Goal: Obtain resource: Obtain resource

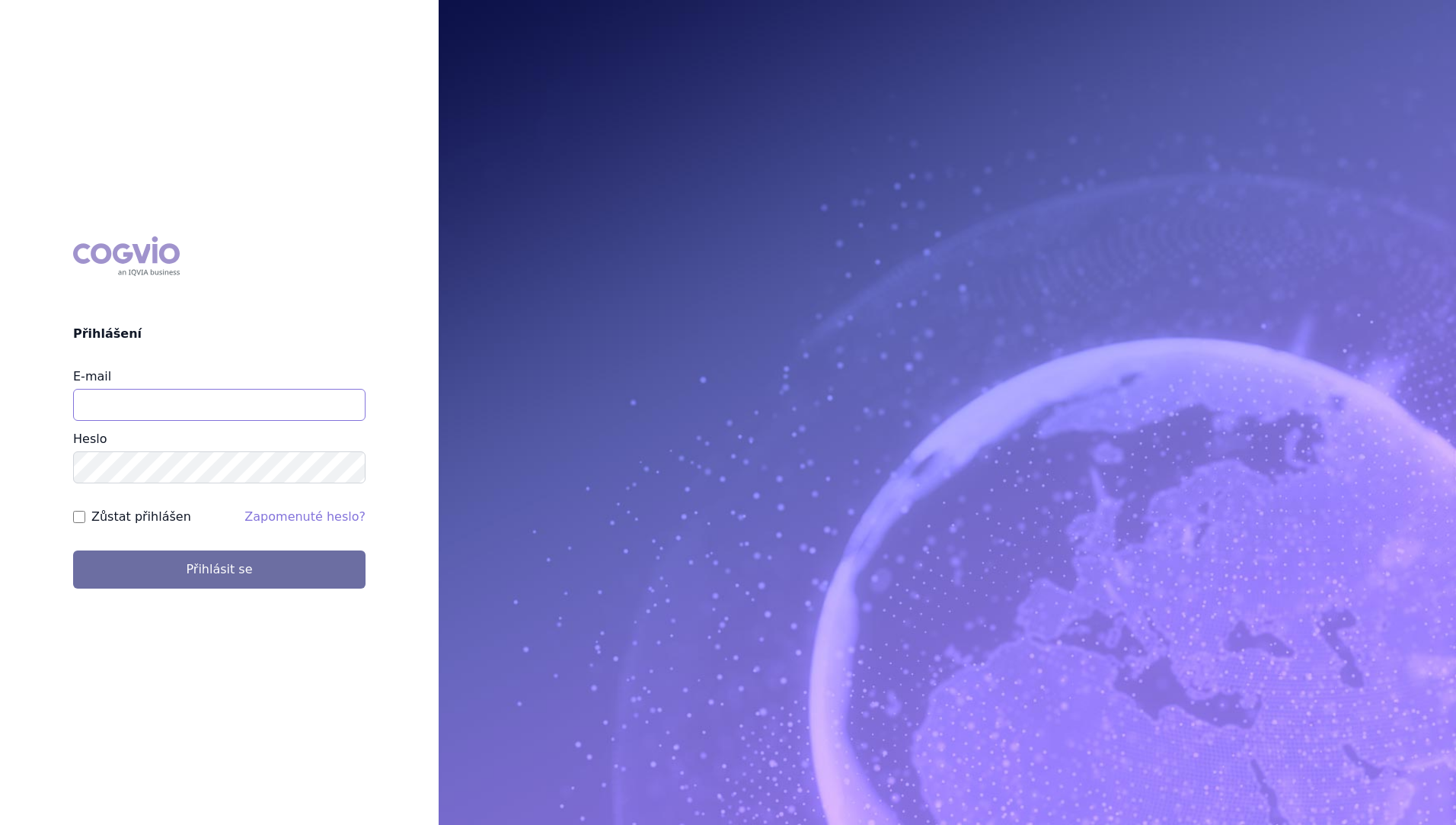
type input "stanislav_klusak@accord-healthcare.com"
click at [52, 502] on div "COGVIO Přihlášení E-mail stanislav_klusak@accord-healthcare.com Heslo Zůstat př…" at bounding box center [219, 412] width 439 height 377
click at [34, 400] on div "COGVIO Přihlášení E-mail stanislav_klusak@accord-healthcare.com Heslo Zůstat př…" at bounding box center [219, 412] width 439 height 377
click at [34, 472] on div "COGVIO Přihlášení E-mail stanislav_klusak@accord-healthcare.com Heslo Zůstat př…" at bounding box center [219, 412] width 439 height 377
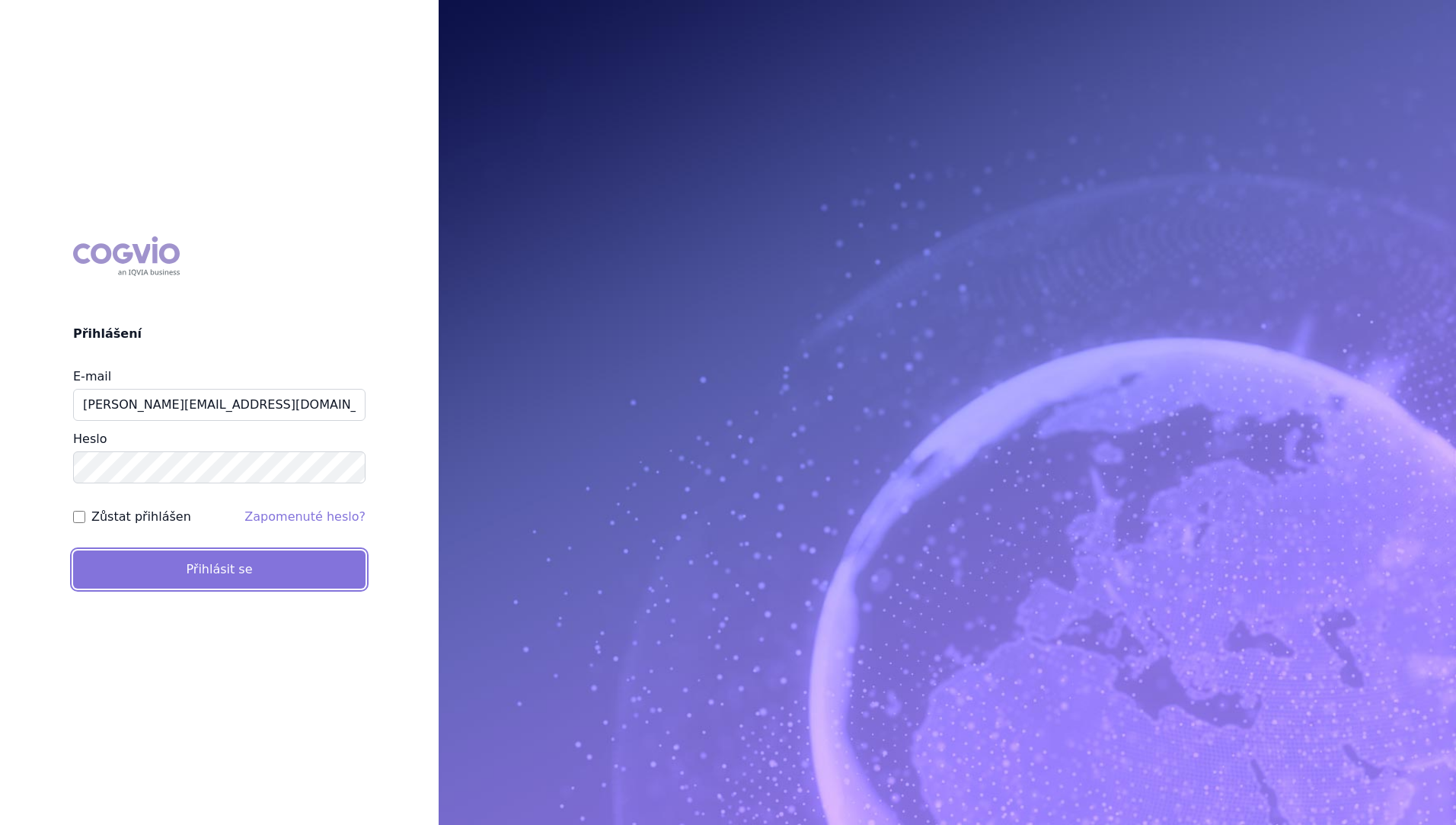
click at [245, 576] on button "Přihlásit se" at bounding box center [219, 569] width 292 height 38
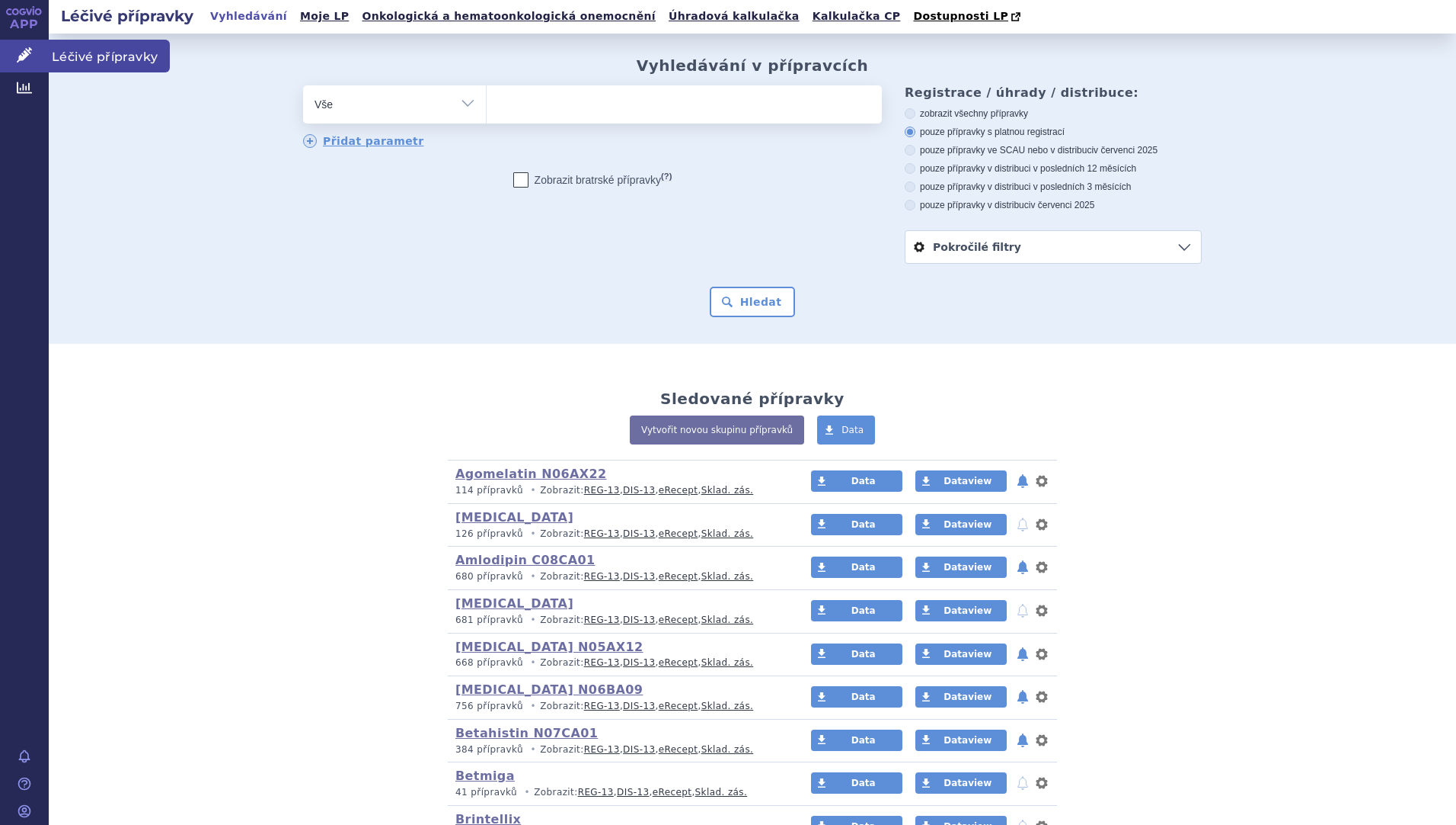
click at [35, 53] on link "Léčivé přípravky" at bounding box center [24, 55] width 49 height 32
click at [454, 117] on select "Vše Přípravek/SUKL kód MAH VPOIS ATC/Aktivní látka Léková forma Síla" at bounding box center [394, 103] width 183 height 35
select select "filter-atc-group"
click at [303, 87] on select "Vše Přípravek/SUKL kód MAH VPOIS ATC/Aktivní látka Léková forma Síla" at bounding box center [394, 103] width 183 height 35
click at [540, 102] on ul at bounding box center [683, 101] width 395 height 32
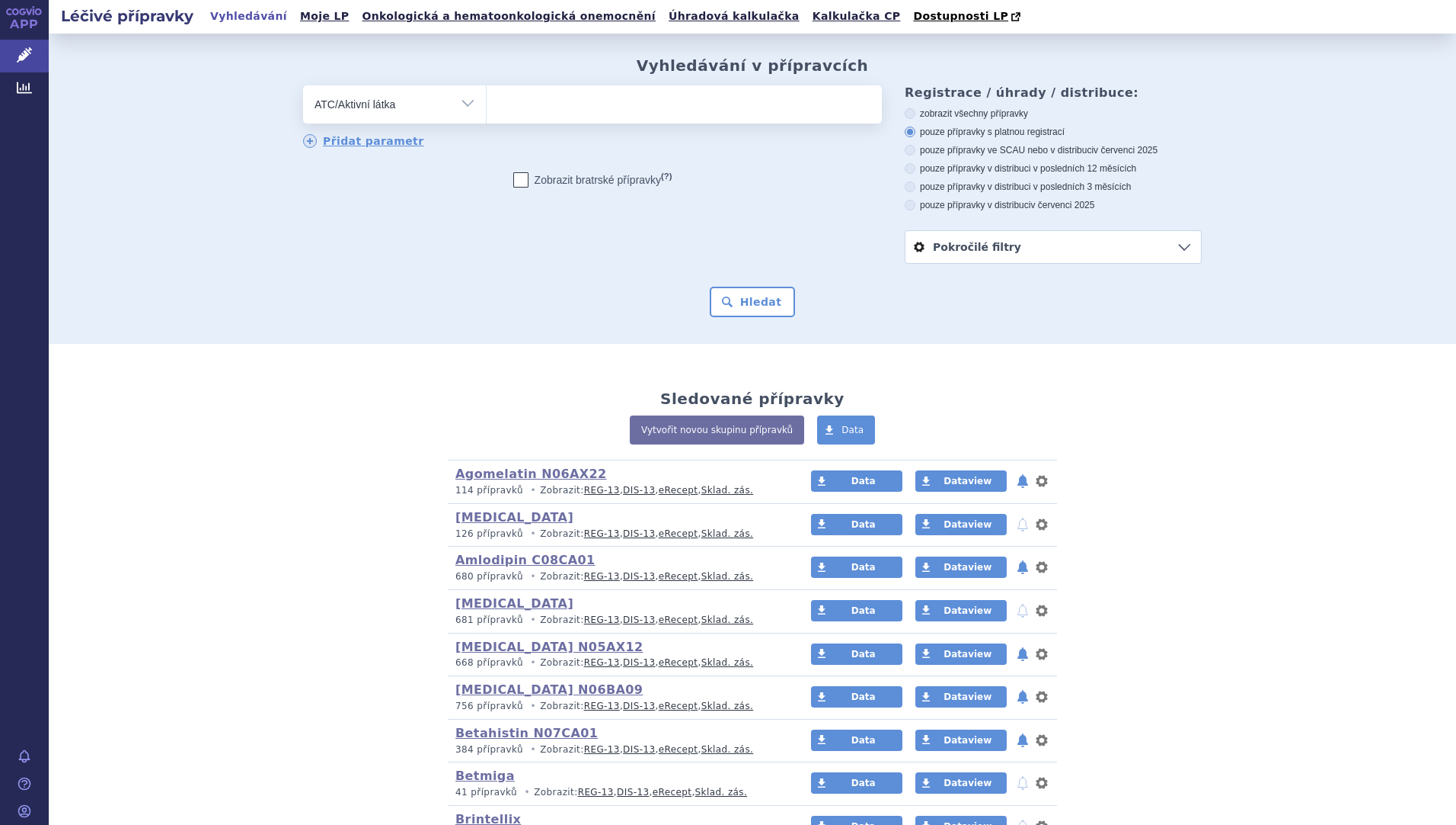
click at [486, 102] on select at bounding box center [486, 104] width 1 height 38
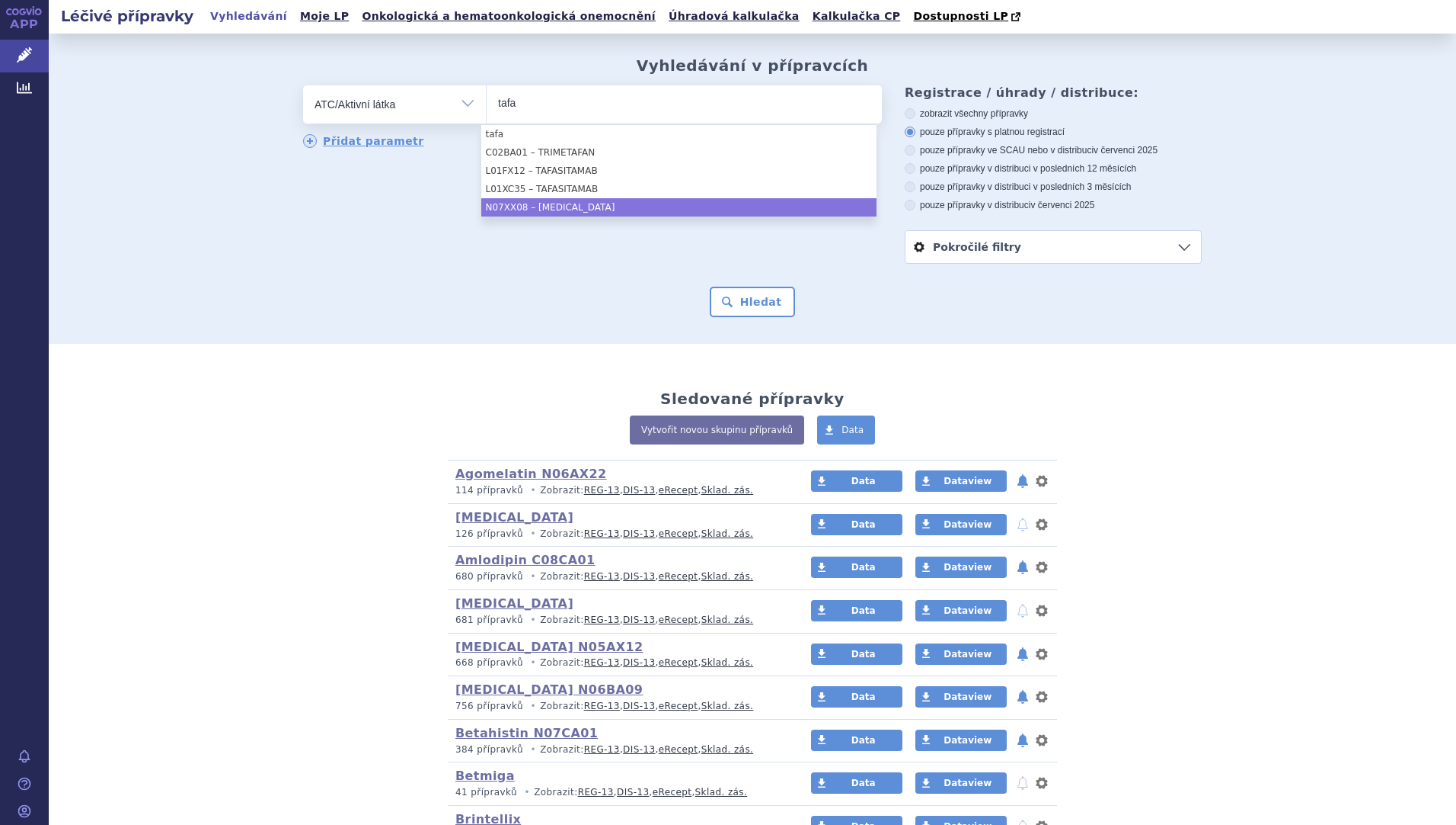
type input "tafa"
select select "N07XX08"
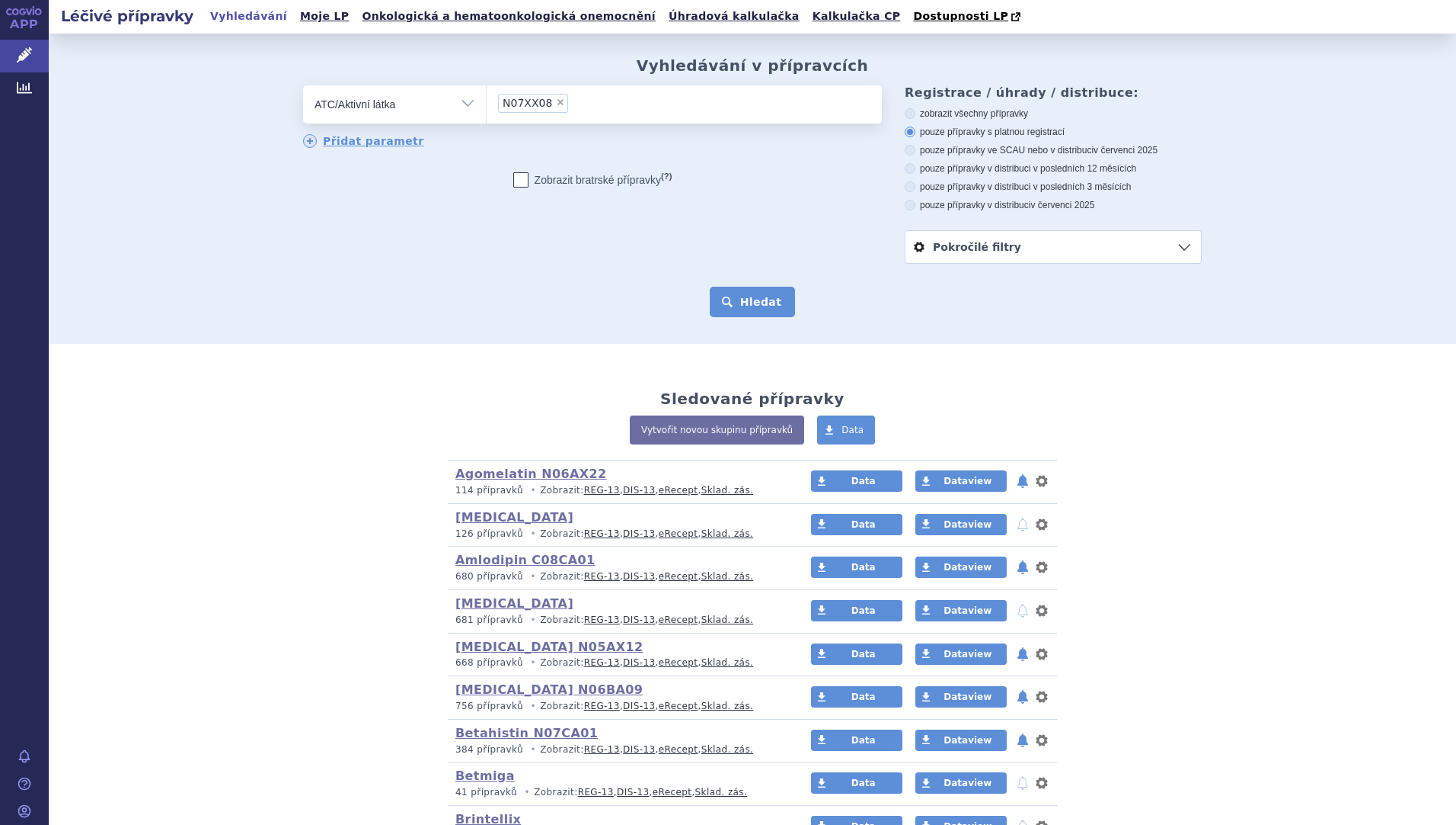
click at [735, 306] on button "Hledat" at bounding box center [753, 302] width 86 height 31
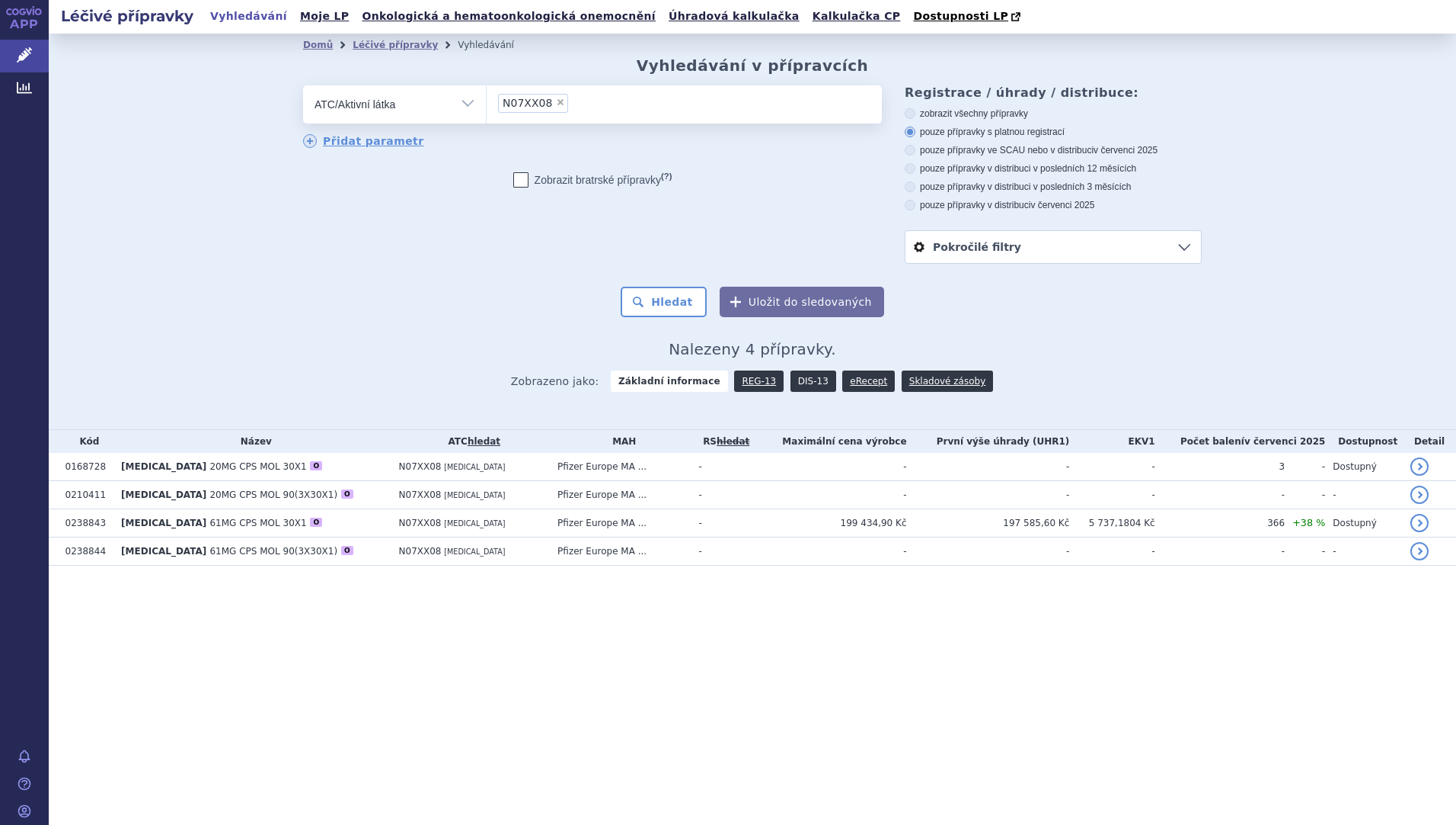
click at [806, 387] on link "DIS-13" at bounding box center [814, 381] width 46 height 21
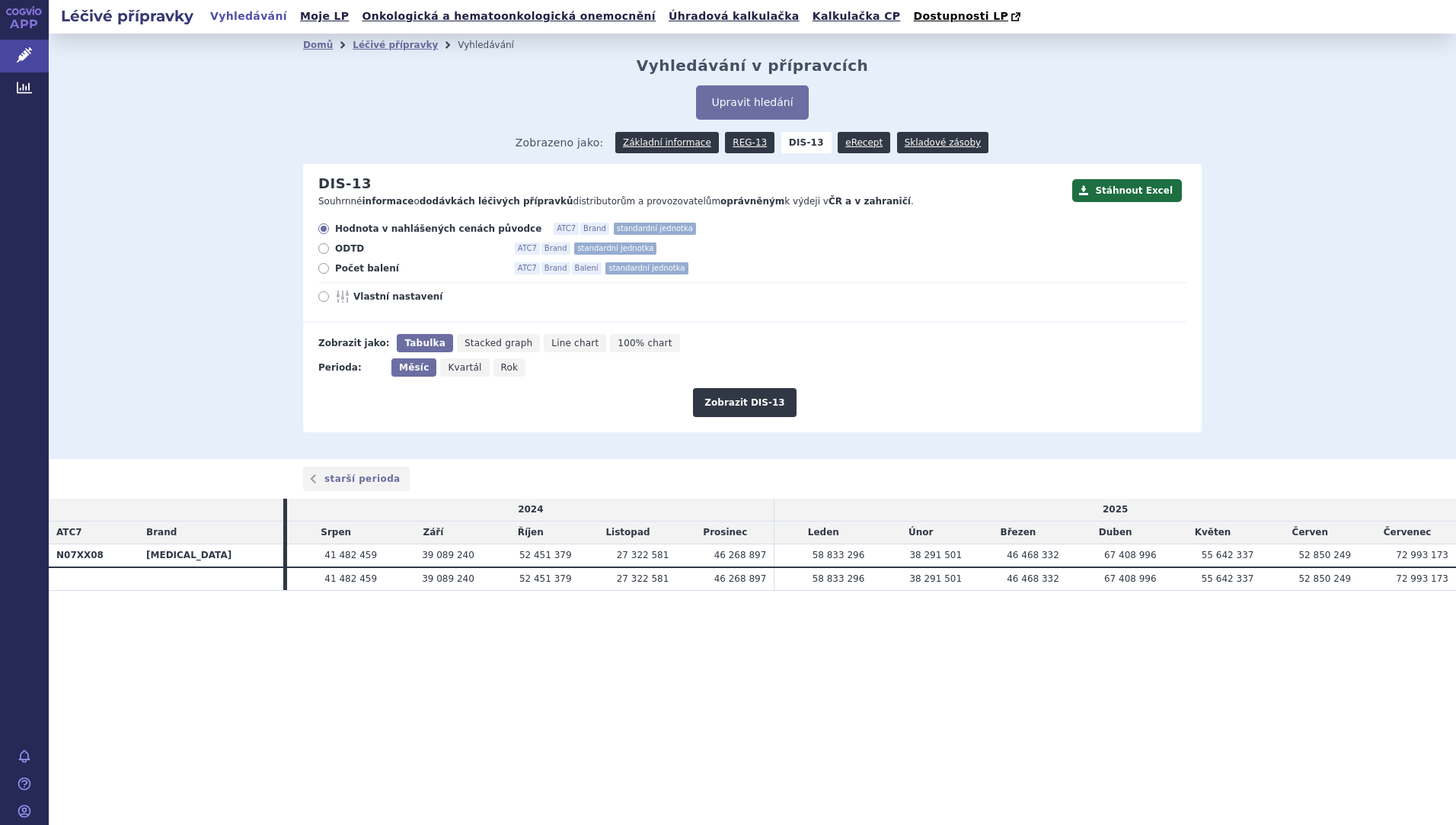
click at [507, 372] on icon "Rok" at bounding box center [510, 367] width 33 height 18
click at [504, 368] on input "Rok" at bounding box center [499, 363] width 10 height 10
radio input "true"
click at [729, 398] on button "Zobrazit DIS-13" at bounding box center [744, 402] width 103 height 29
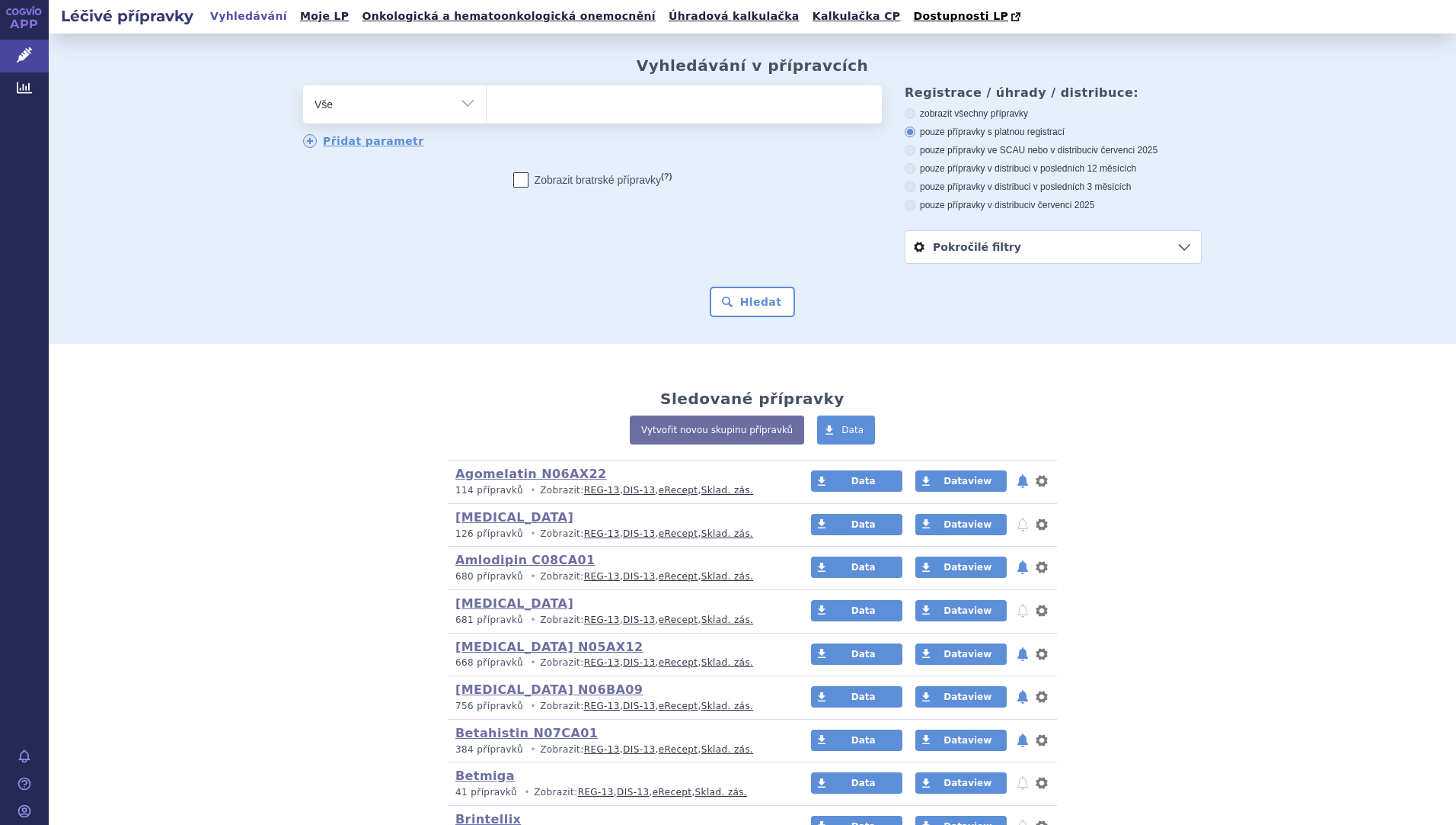
click at [457, 98] on select "Vše Přípravek/SUKL kód MAH VPOIS ATC/Aktivní látka Léková forma Síla" at bounding box center [394, 103] width 183 height 35
select select "filter-atc-group"
click at [303, 87] on select "Vše Přípravek/SUKL kód MAH VPOIS ATC/Aktivní látka Léková forma Síla" at bounding box center [394, 103] width 183 height 35
click at [518, 101] on ul at bounding box center [683, 101] width 395 height 32
click at [486, 101] on select at bounding box center [486, 104] width 1 height 38
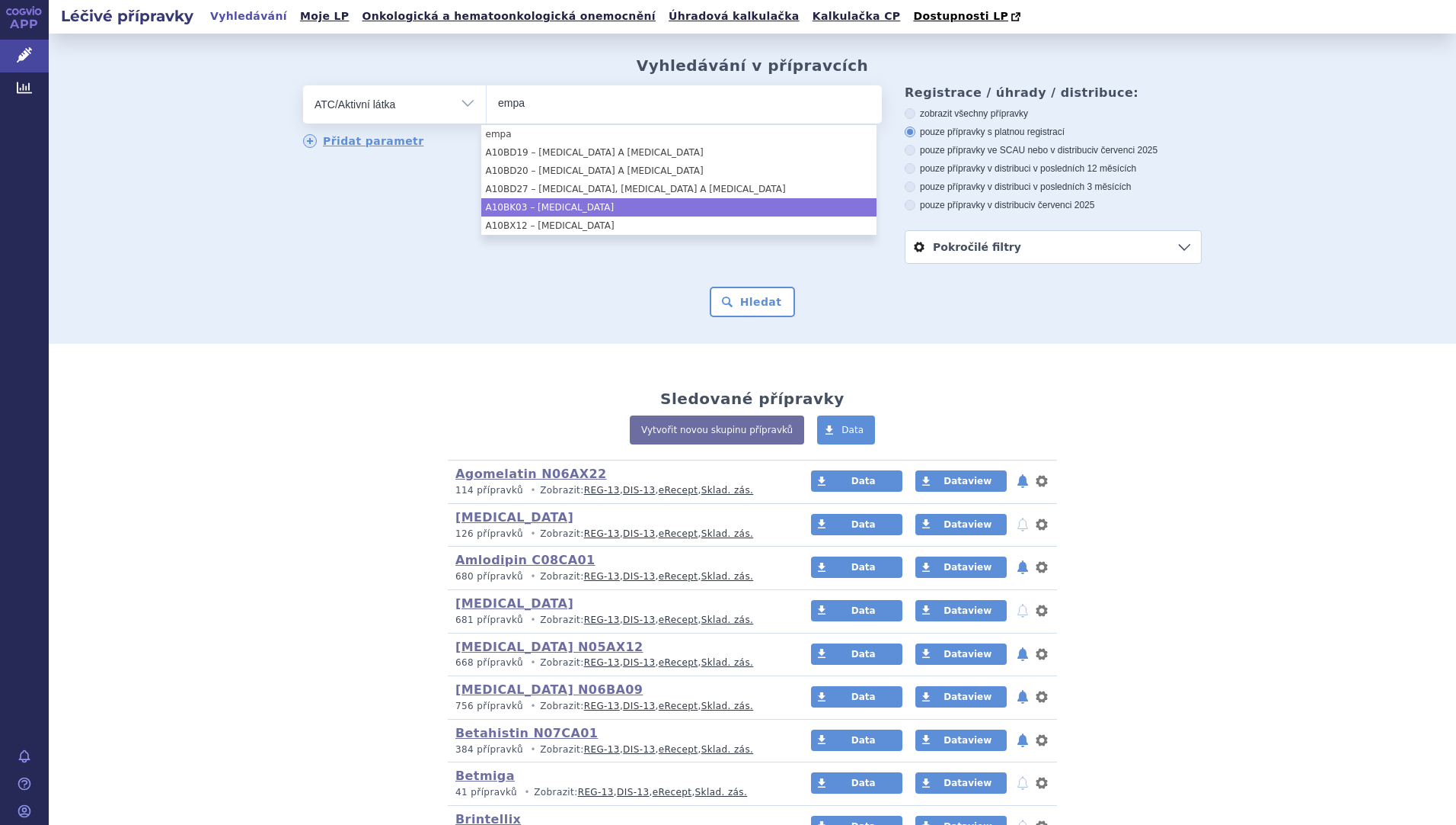
type input "empa"
select select "A10BK03"
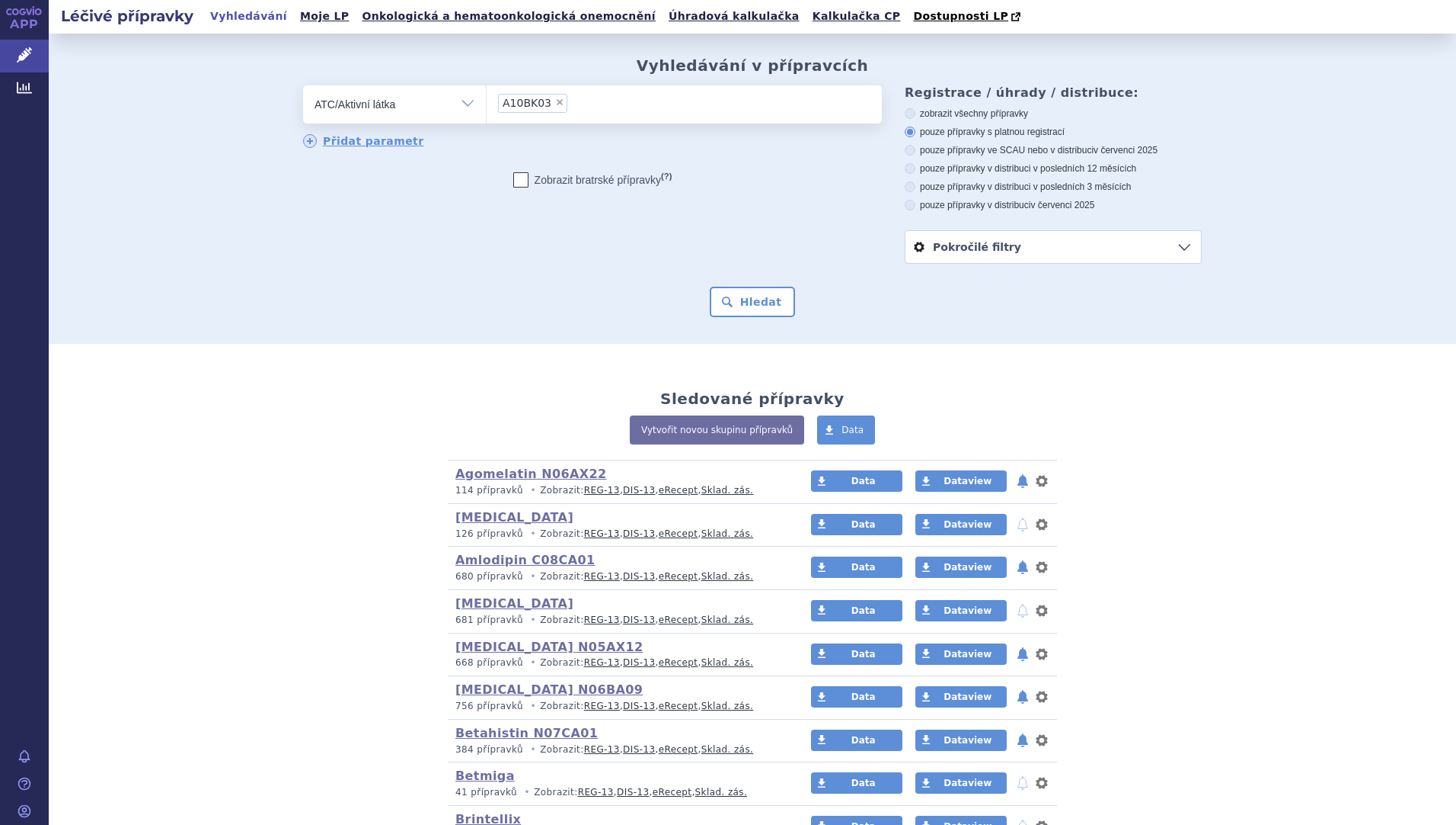
drag, startPoint x: 607, startPoint y: 212, endPoint x: 521, endPoint y: 230, distance: 87.9
click at [504, 215] on div "odstranit Vše Přípravek/SUKL kód MAH VPOIS ATC/Aktivní látka" at bounding box center [752, 174] width 899 height 178
click at [750, 307] on button "Hledat" at bounding box center [753, 302] width 86 height 31
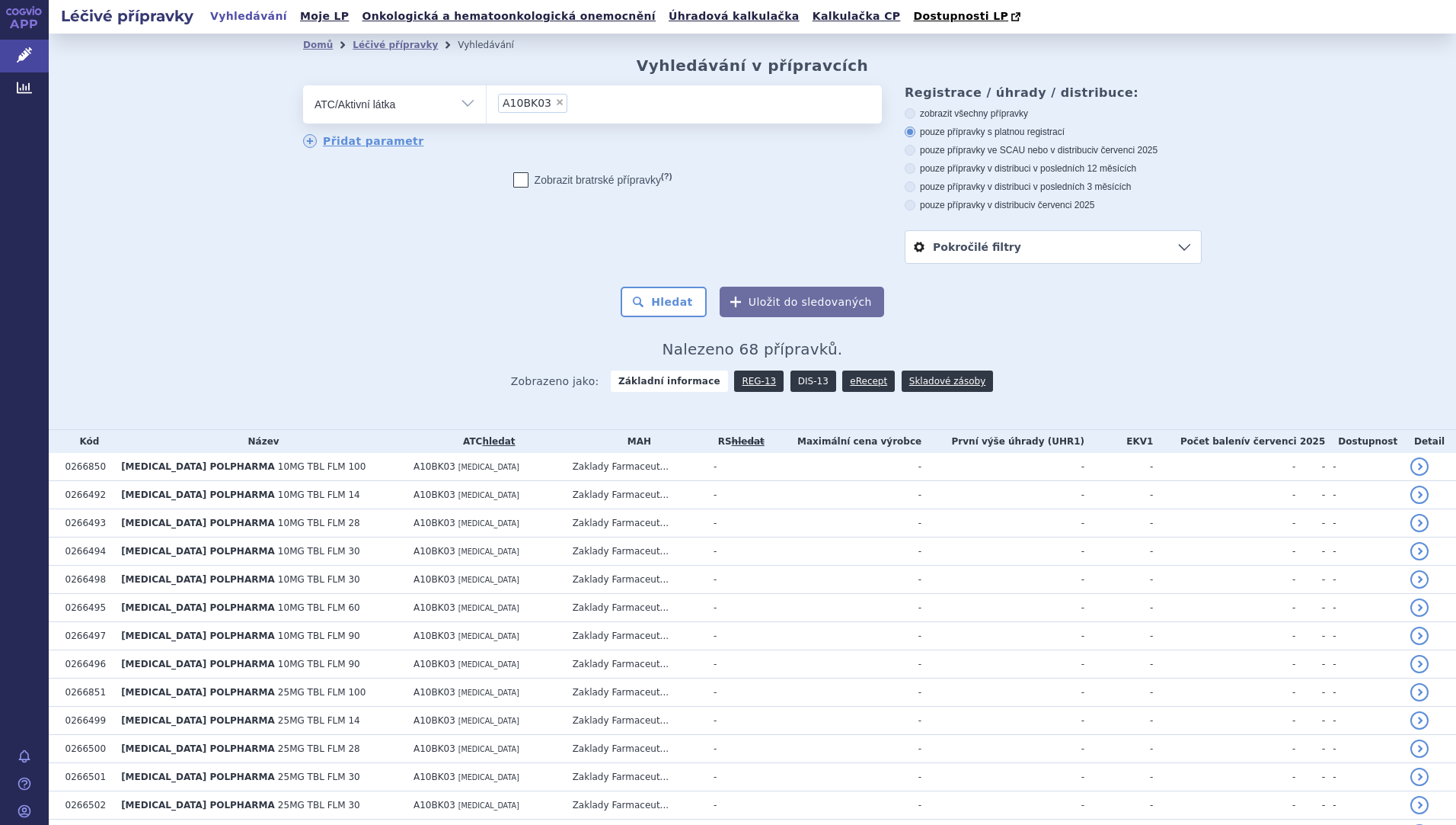
click at [791, 389] on link "DIS-13" at bounding box center [814, 381] width 46 height 21
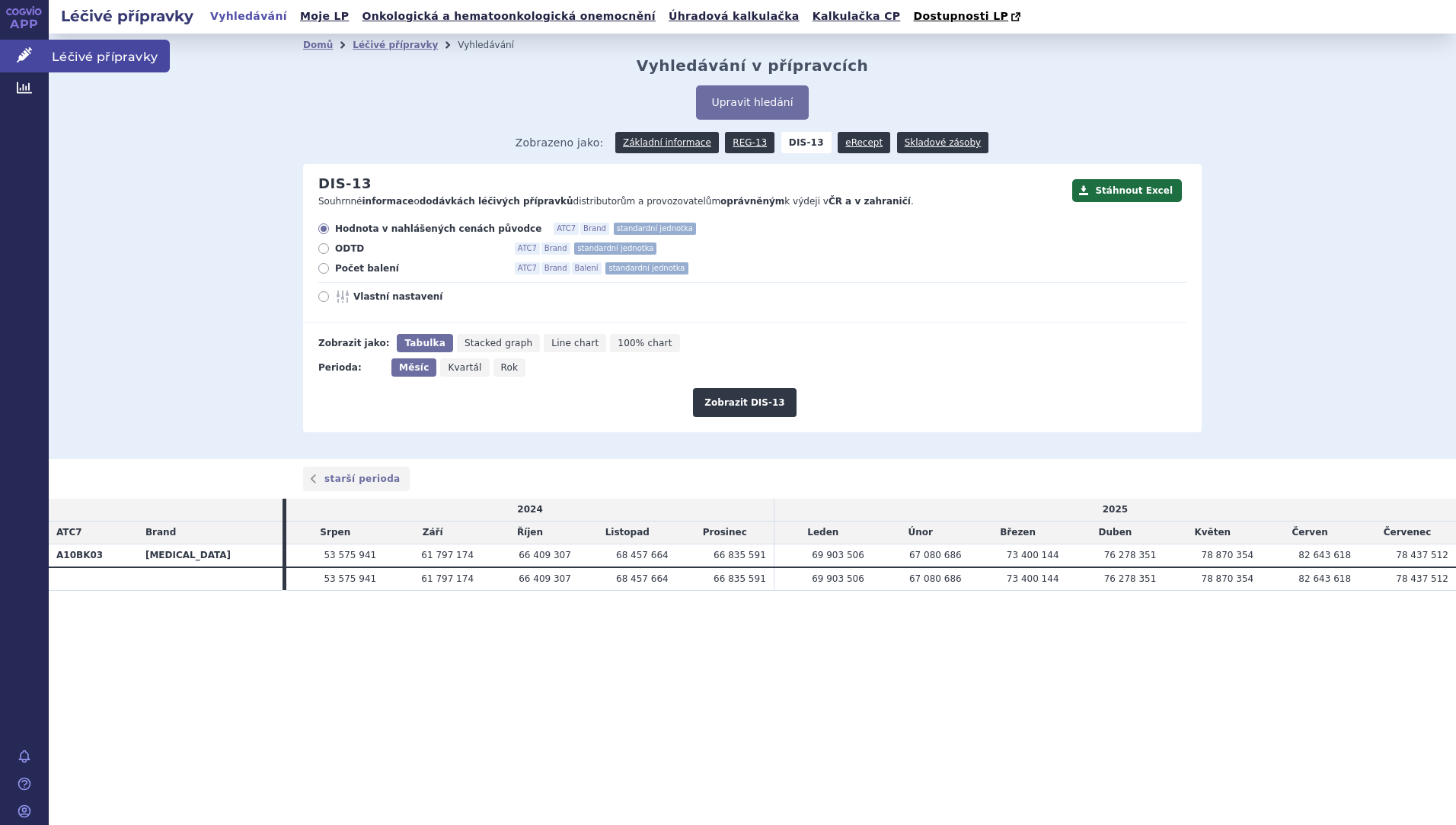
click at [20, 56] on icon at bounding box center [24, 55] width 15 height 15
click at [326, 296] on icon at bounding box center [323, 296] width 11 height 11
click at [326, 296] on input "Vlastní nastavení" at bounding box center [325, 298] width 10 height 10
radio input "true"
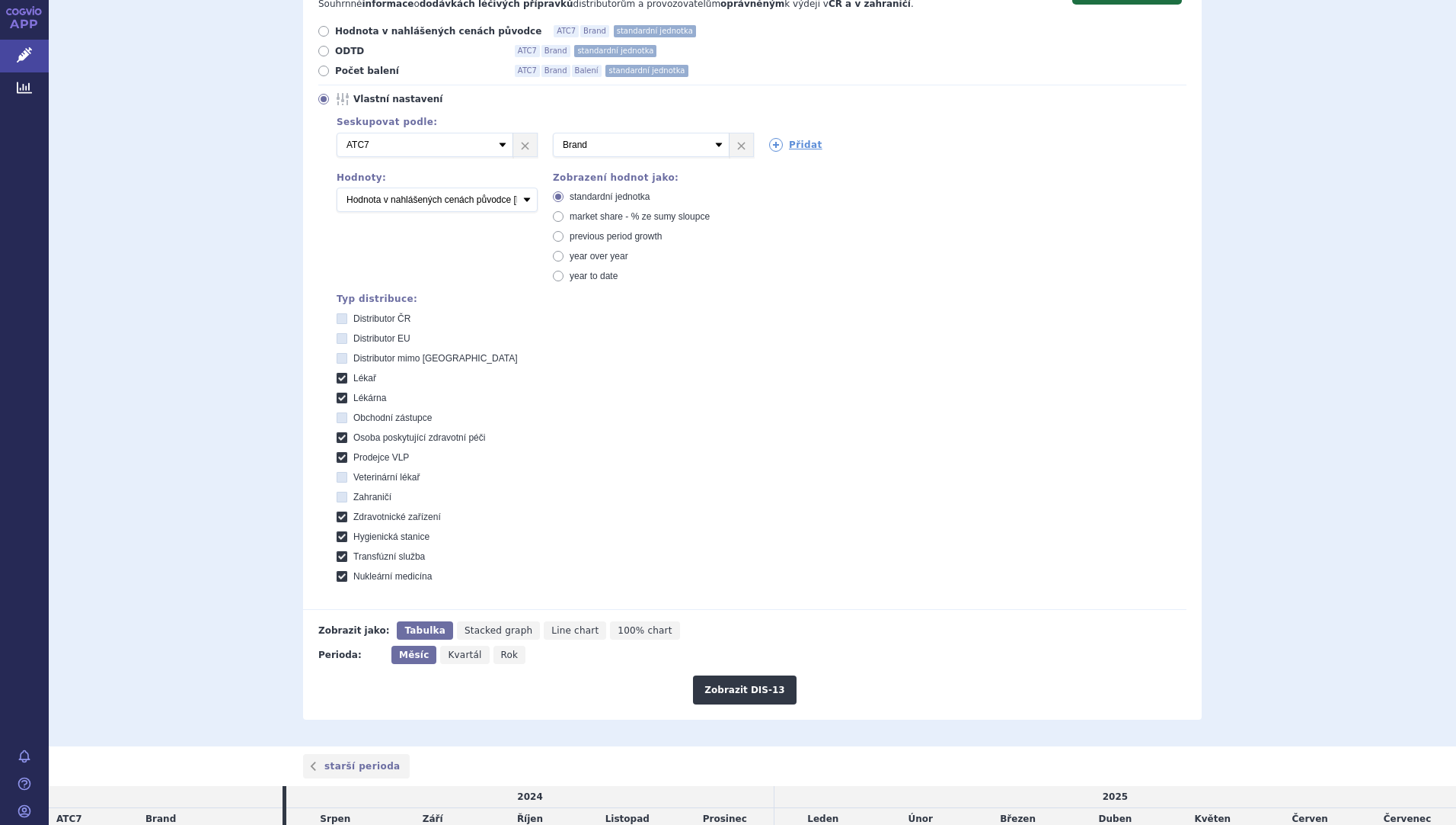
scroll to position [198, 0]
click at [754, 689] on button "Zobrazit DIS-13" at bounding box center [744, 688] width 103 height 29
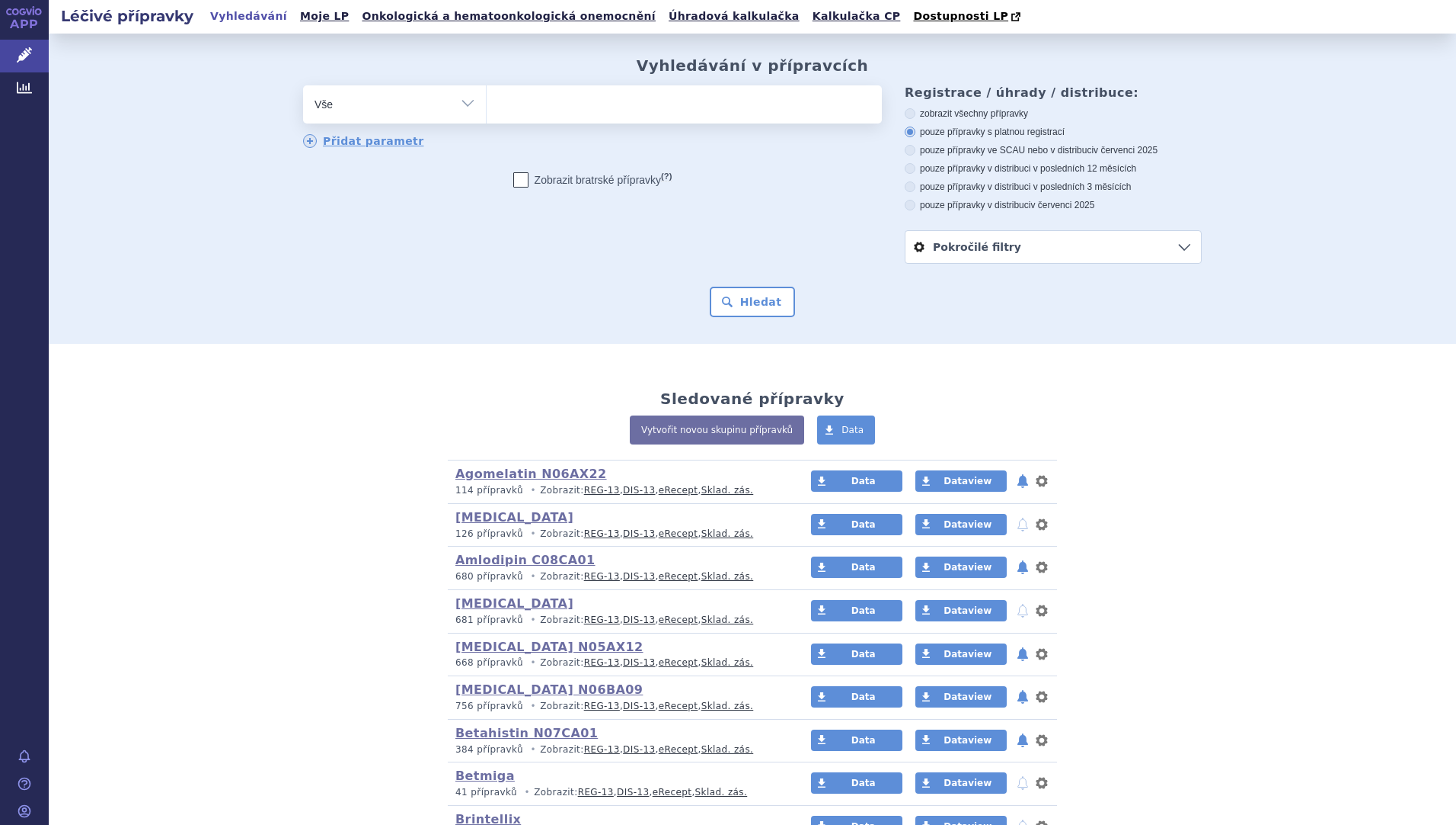
drag, startPoint x: 459, startPoint y: 108, endPoint x: 457, endPoint y: 116, distance: 8.2
click at [459, 108] on select "Vše Přípravek/SUKL kód MAH VPOIS ATC/Aktivní látka Léková forma Síla" at bounding box center [394, 103] width 183 height 35
select select "filter-atc-group"
click at [303, 87] on select "Vše Přípravek/SUKL kód MAH VPOIS ATC/Aktivní látka Léková forma Síla" at bounding box center [394, 103] width 183 height 35
click at [549, 104] on ul at bounding box center [683, 101] width 395 height 32
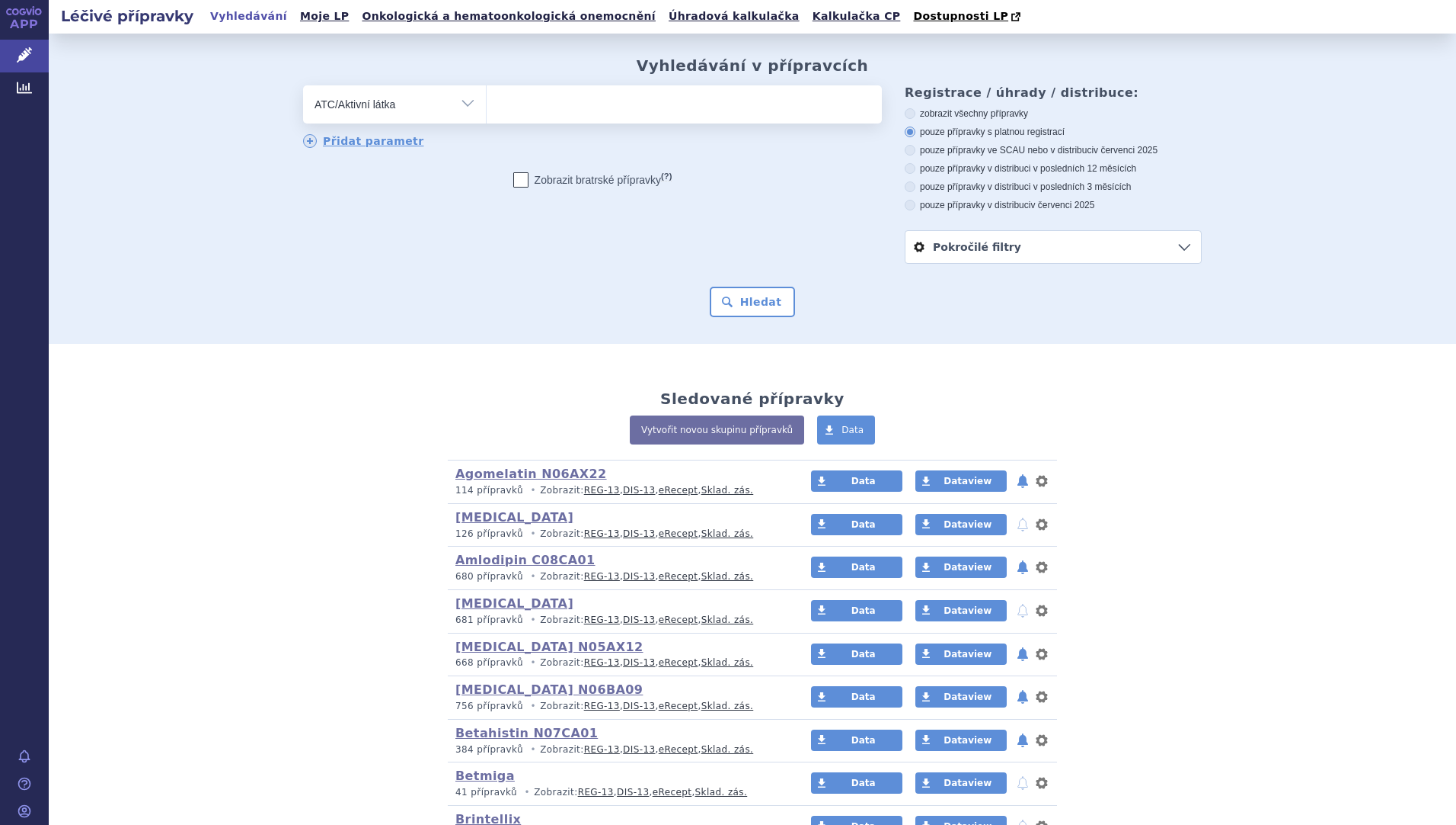
click at [486, 104] on select at bounding box center [486, 104] width 1 height 38
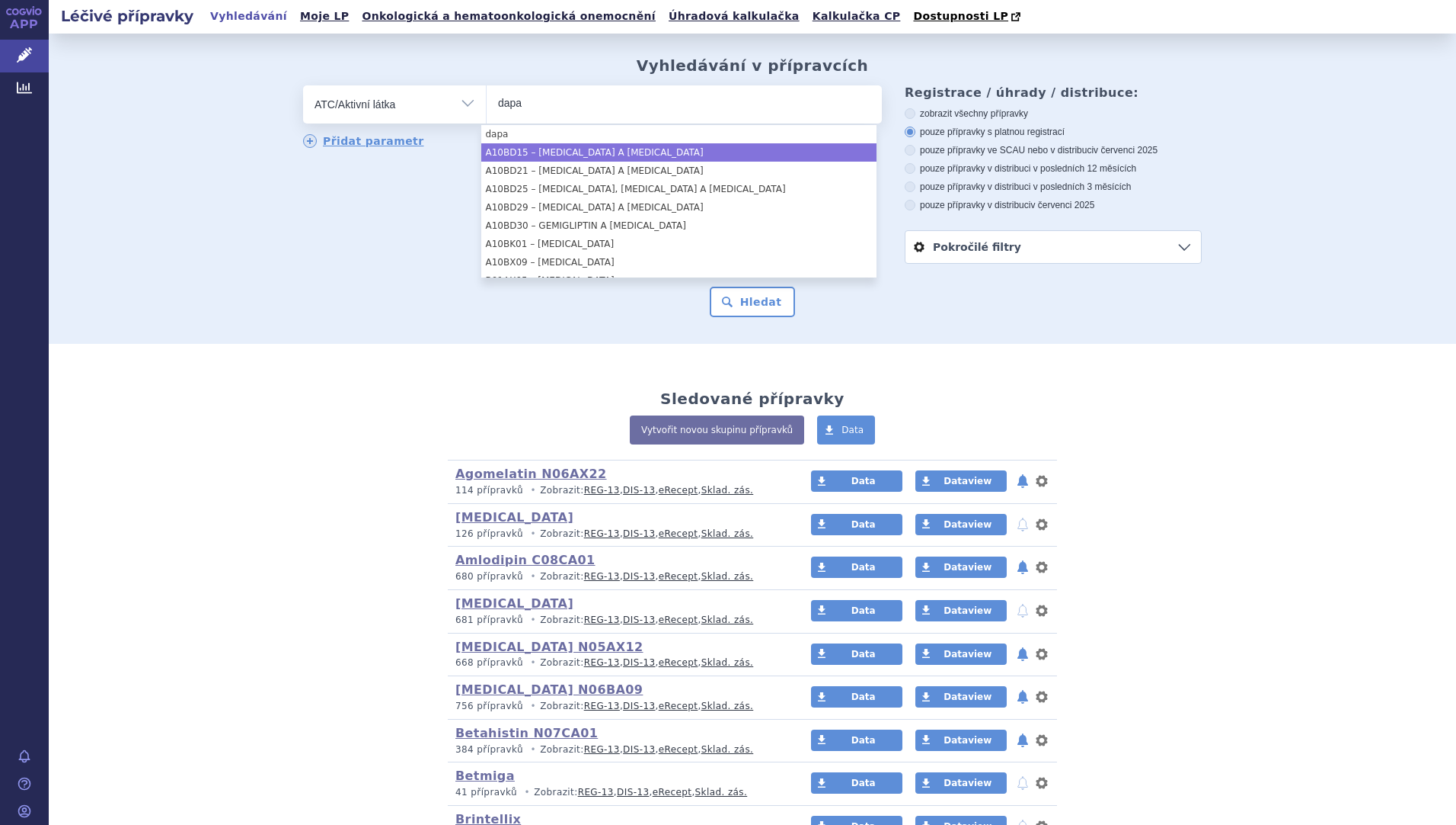
type input "dapa"
select select "A10BD15"
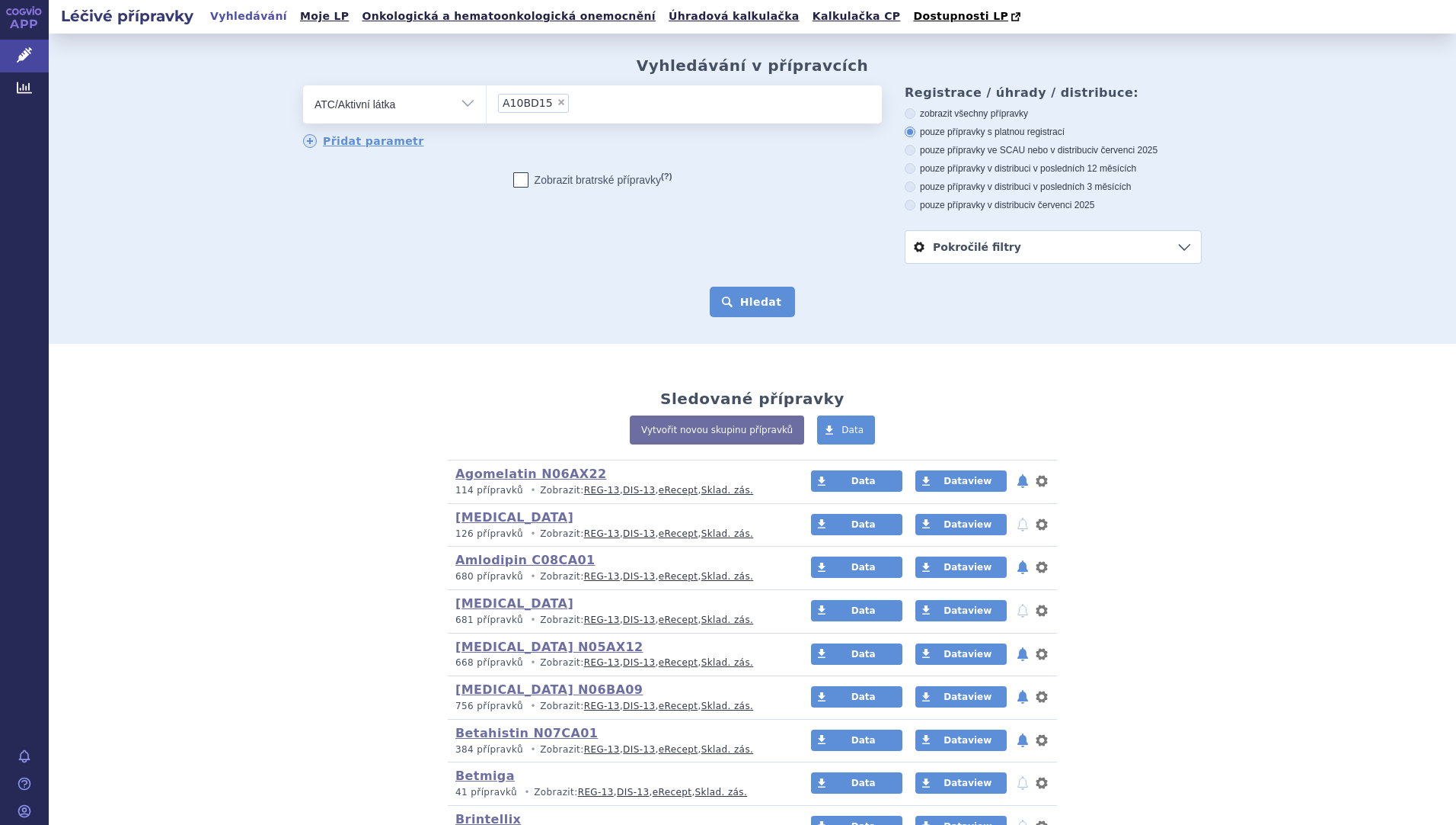
click at [727, 298] on button "Hledat" at bounding box center [753, 302] width 86 height 31
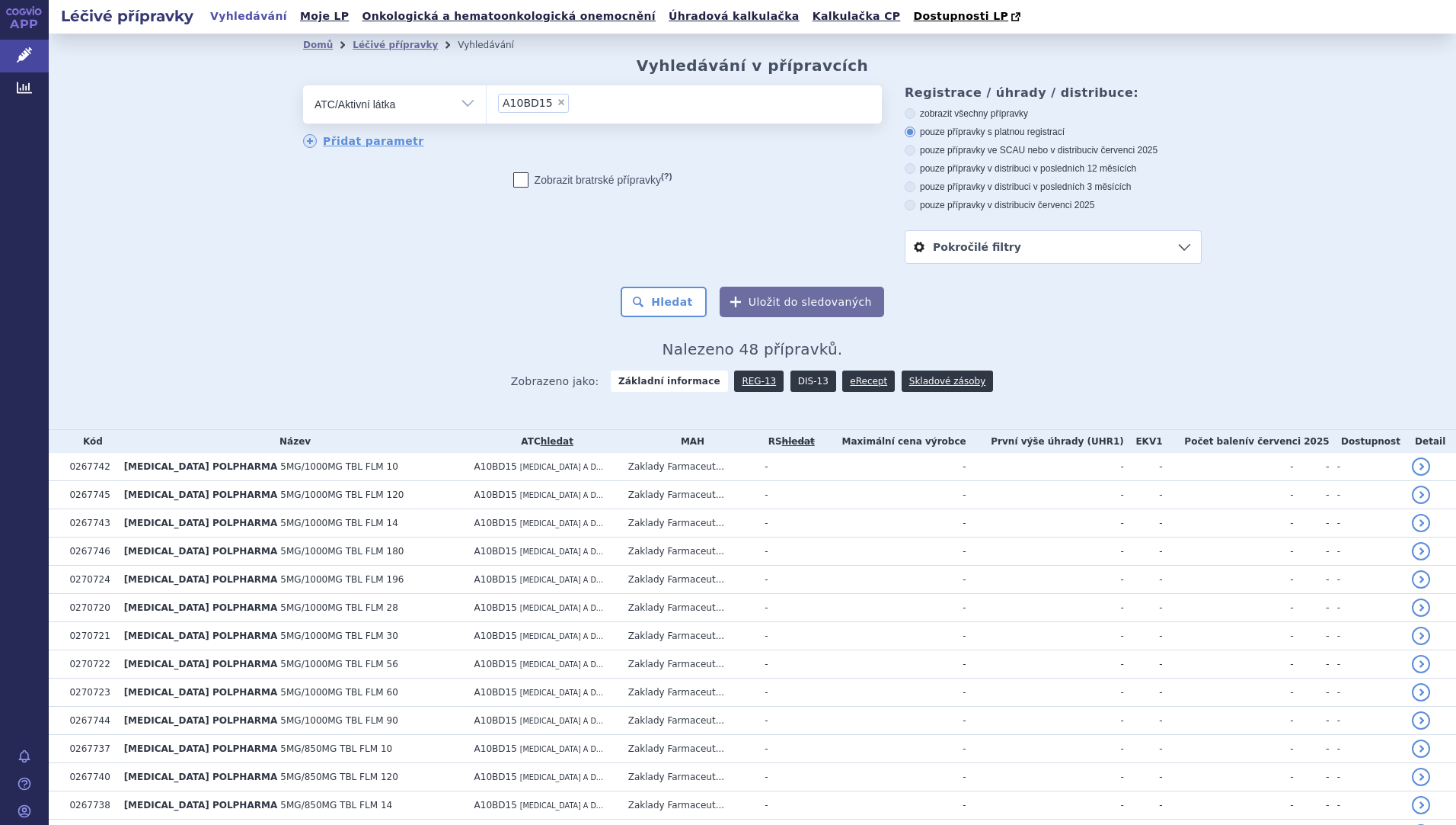
click at [796, 375] on link "DIS-13" at bounding box center [814, 381] width 46 height 21
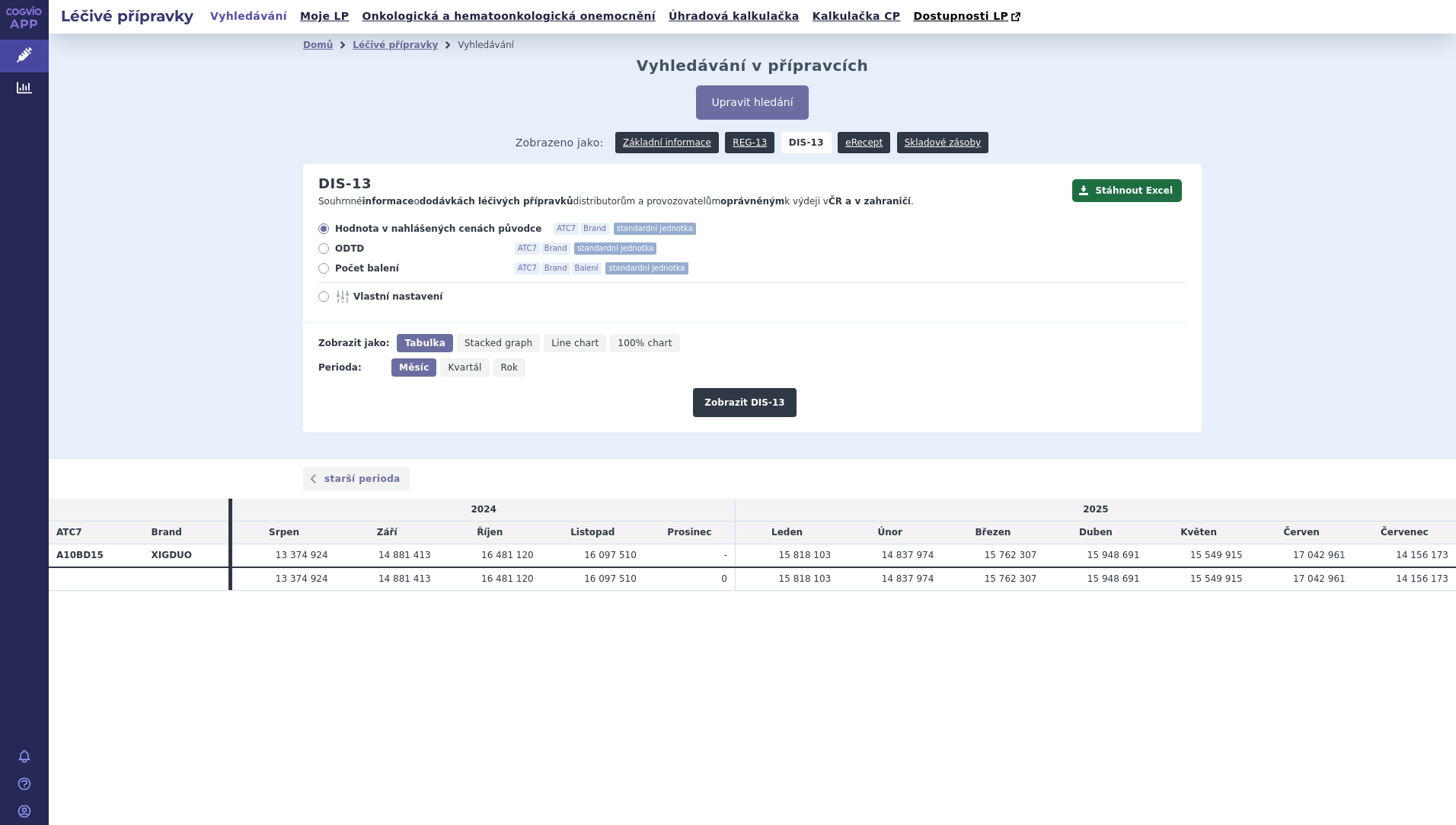
click at [502, 368] on span "Rok" at bounding box center [510, 366] width 17 height 11
click at [496, 368] on input "Rok" at bounding box center [499, 363] width 10 height 10
radio input "true"
click at [714, 409] on button "Zobrazit DIS-13" at bounding box center [744, 402] width 103 height 29
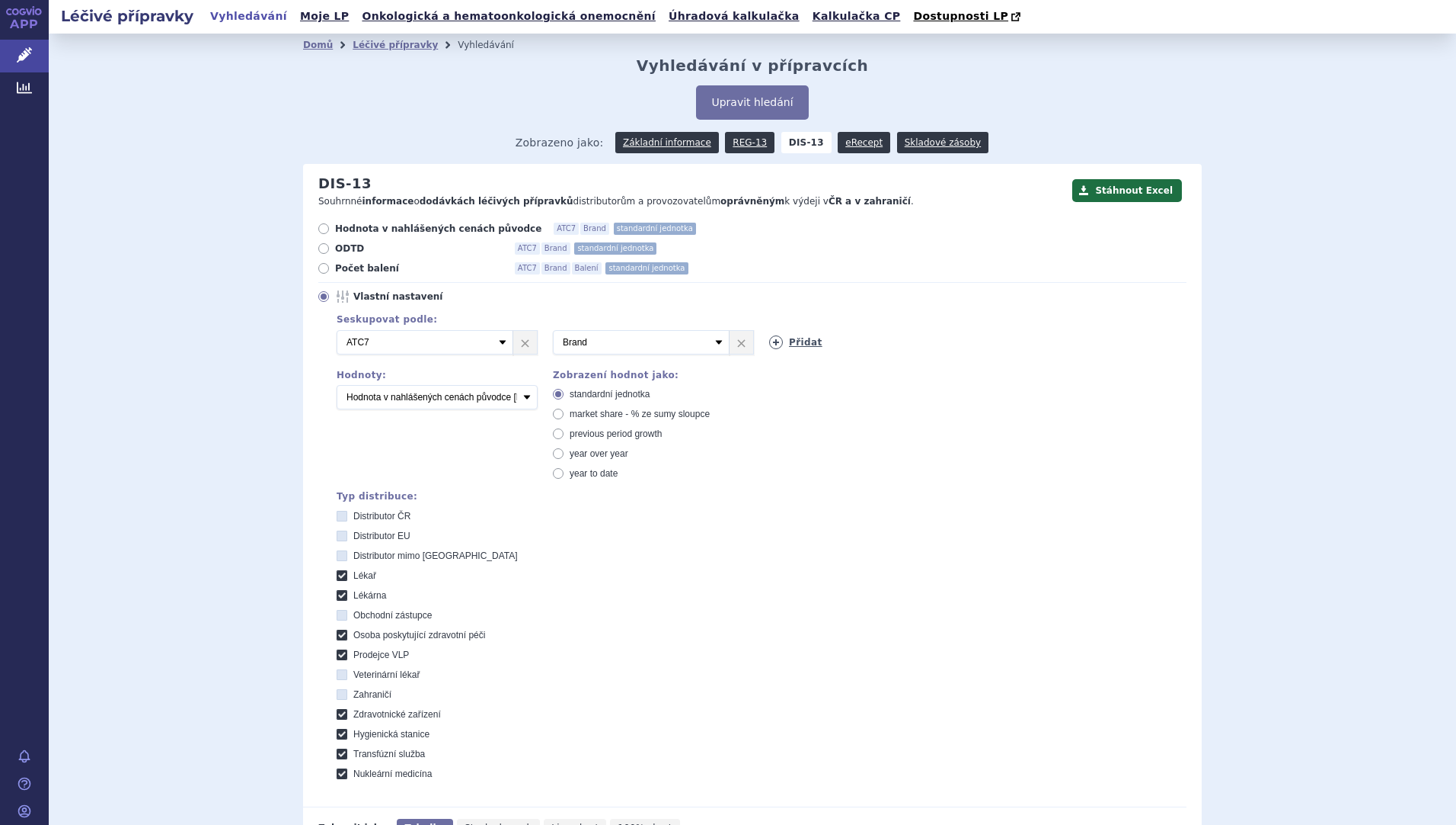
click at [802, 343] on link "Přidat" at bounding box center [796, 342] width 53 height 13
click at [936, 343] on select "Vyberte groupování ATC3 ATC5 ATC7 Brand Balení SÚKL kód MAH VPOIS Referenční sk…" at bounding box center [858, 341] width 177 height 24
click at [185, 438] on div "Domů Léčivé přípravky Vyhledávání Vyhledávání v přípravcích Upravit hledání ods…" at bounding box center [753, 488] width 1408 height 910
click at [319, 232] on icon at bounding box center [323, 228] width 11 height 11
click at [320, 232] on input "Hodnota v nahlášených cenách původce ATC7 Brand standardní jednotka" at bounding box center [325, 231] width 10 height 10
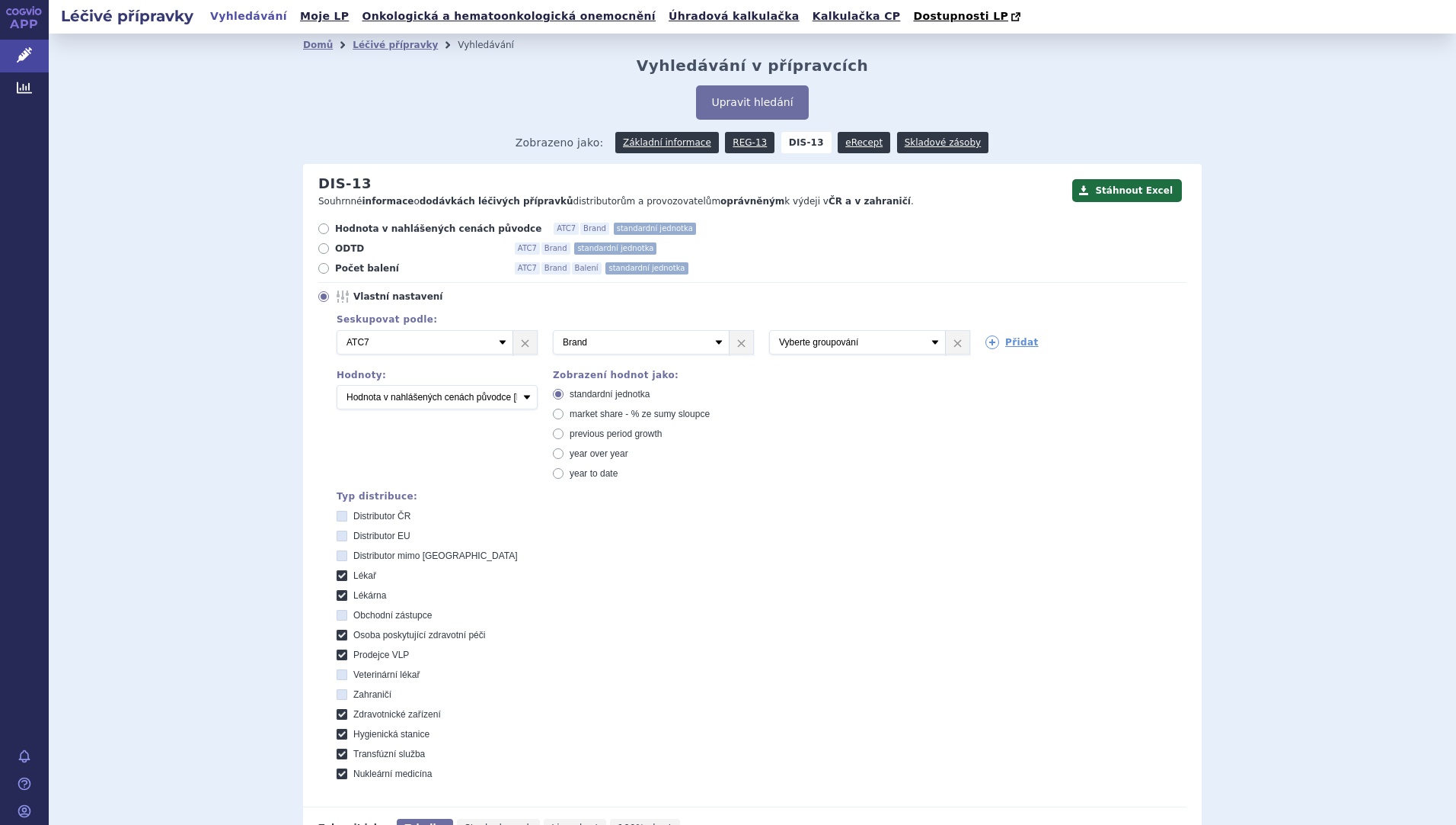
radio input "true"
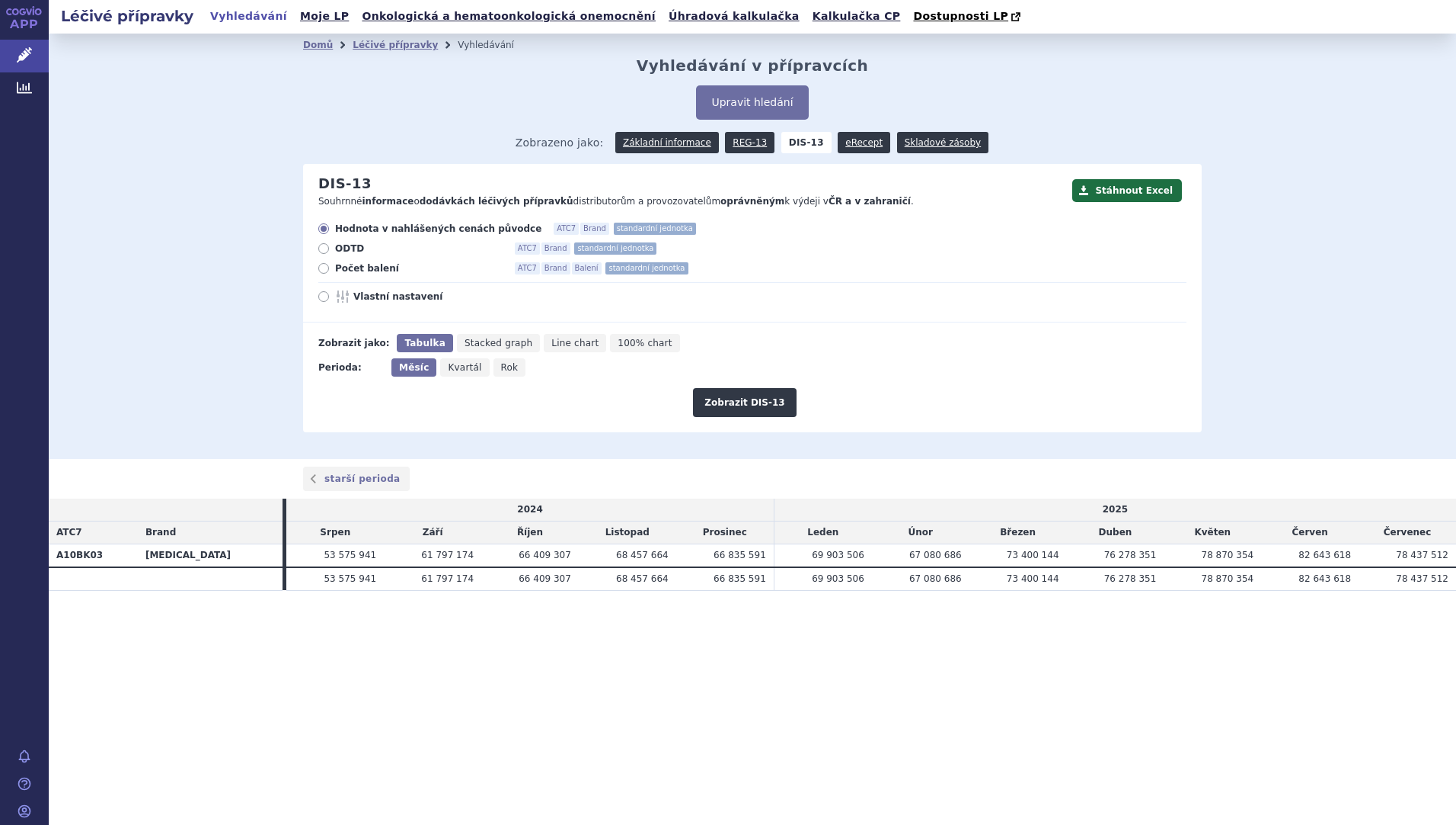
click at [502, 373] on span "Rok" at bounding box center [510, 366] width 17 height 11
click at [494, 368] on input "Rok" at bounding box center [499, 363] width 10 height 10
radio input "true"
click at [748, 391] on button "Zobrazit DIS-13" at bounding box center [744, 402] width 103 height 29
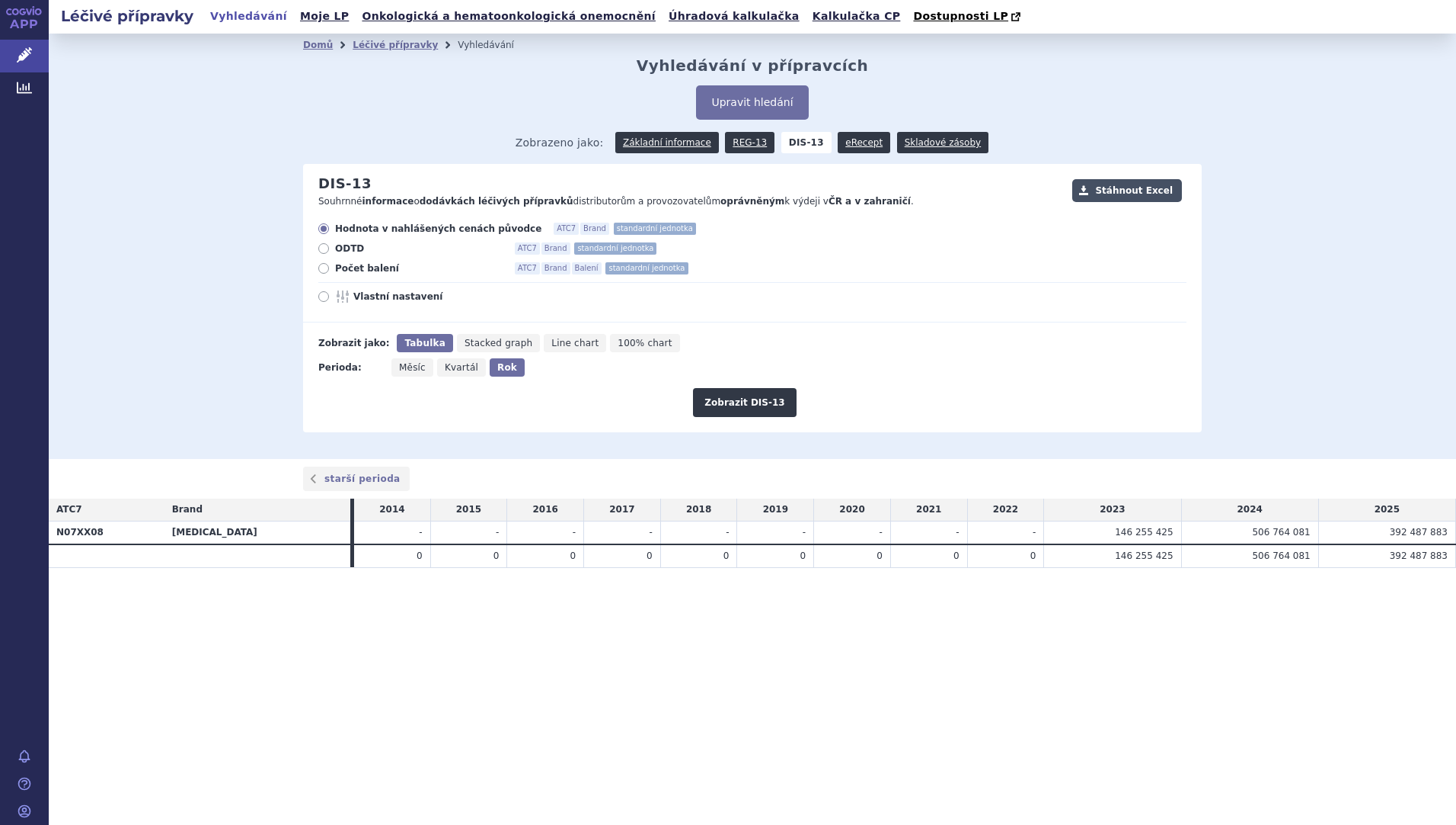
click at [1111, 192] on button "Stáhnout Excel" at bounding box center [1127, 190] width 110 height 23
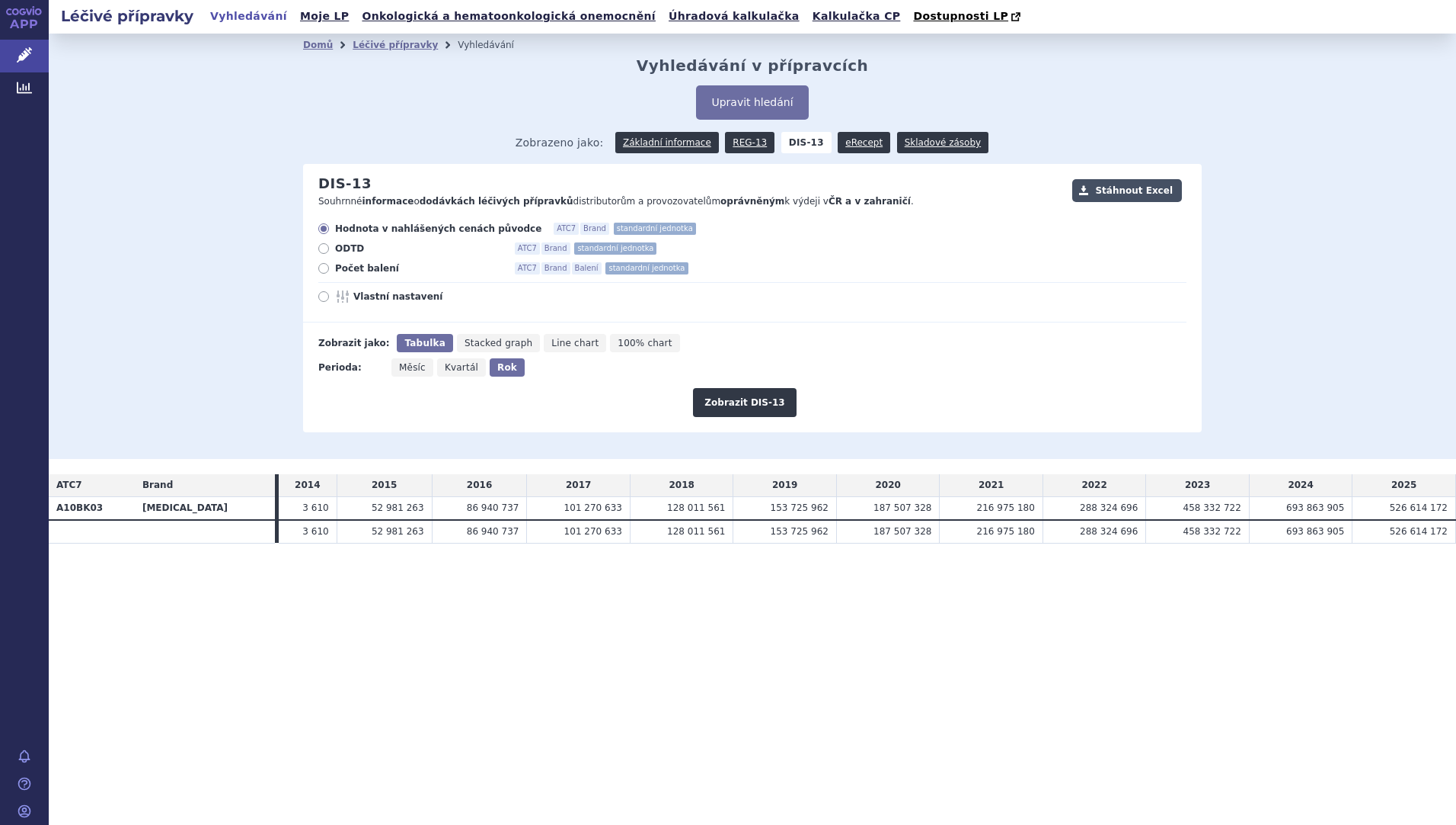
click at [1159, 198] on button "Stáhnout Excel" at bounding box center [1127, 190] width 110 height 23
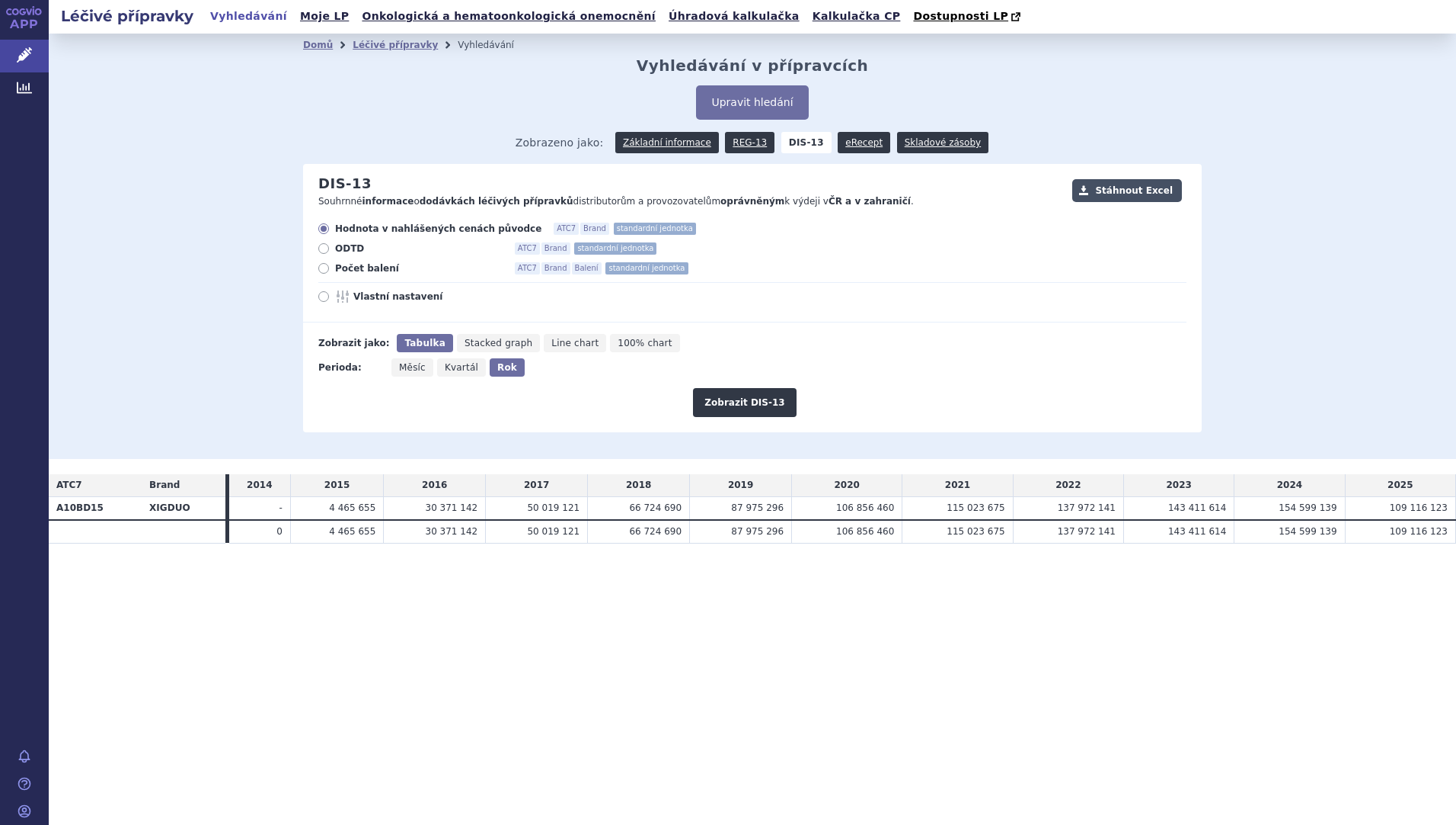
click at [1155, 202] on button "Stáhnout Excel" at bounding box center [1127, 190] width 110 height 23
